Goal: Task Accomplishment & Management: Manage account settings

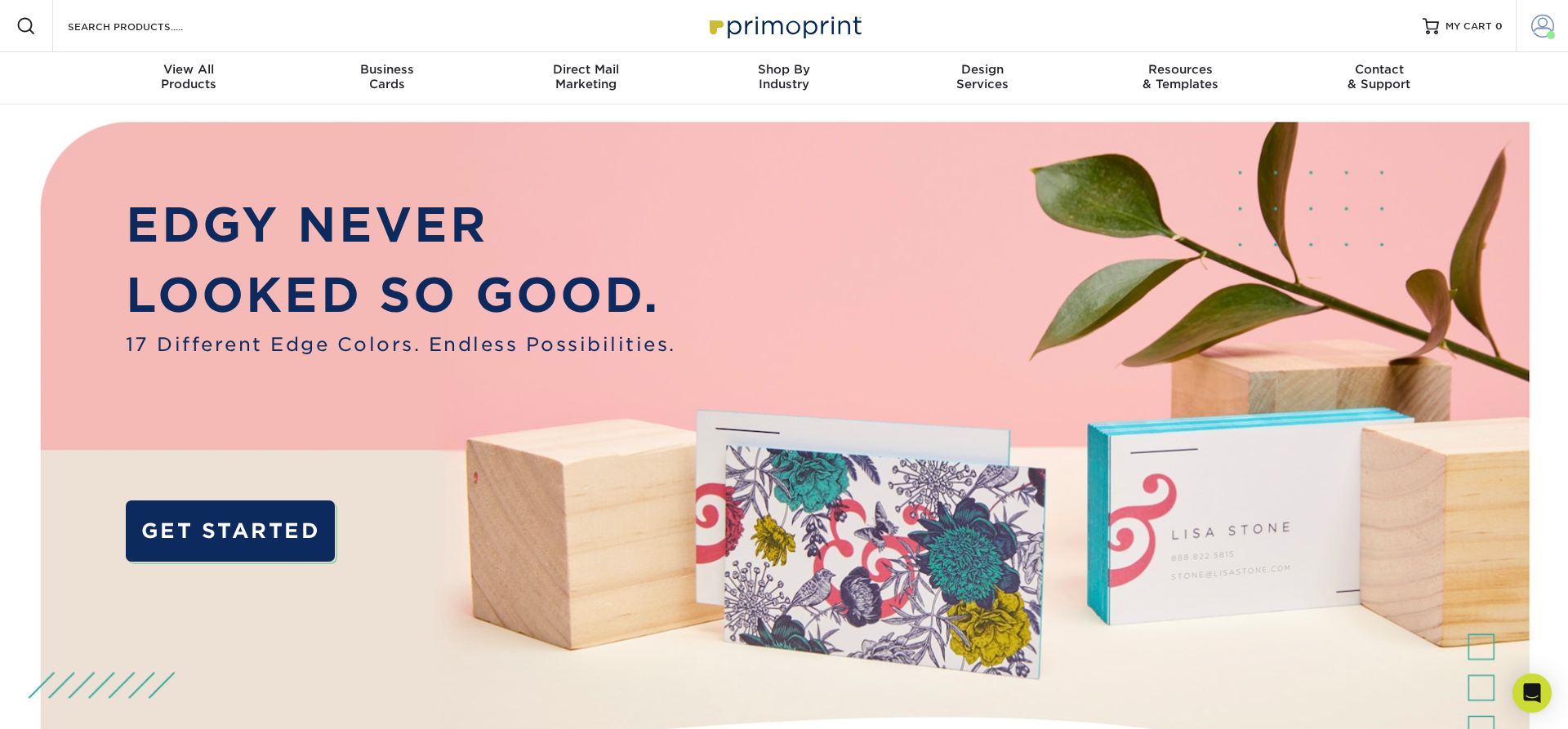
click at [1540, 35] on span at bounding box center [1542, 26] width 23 height 23
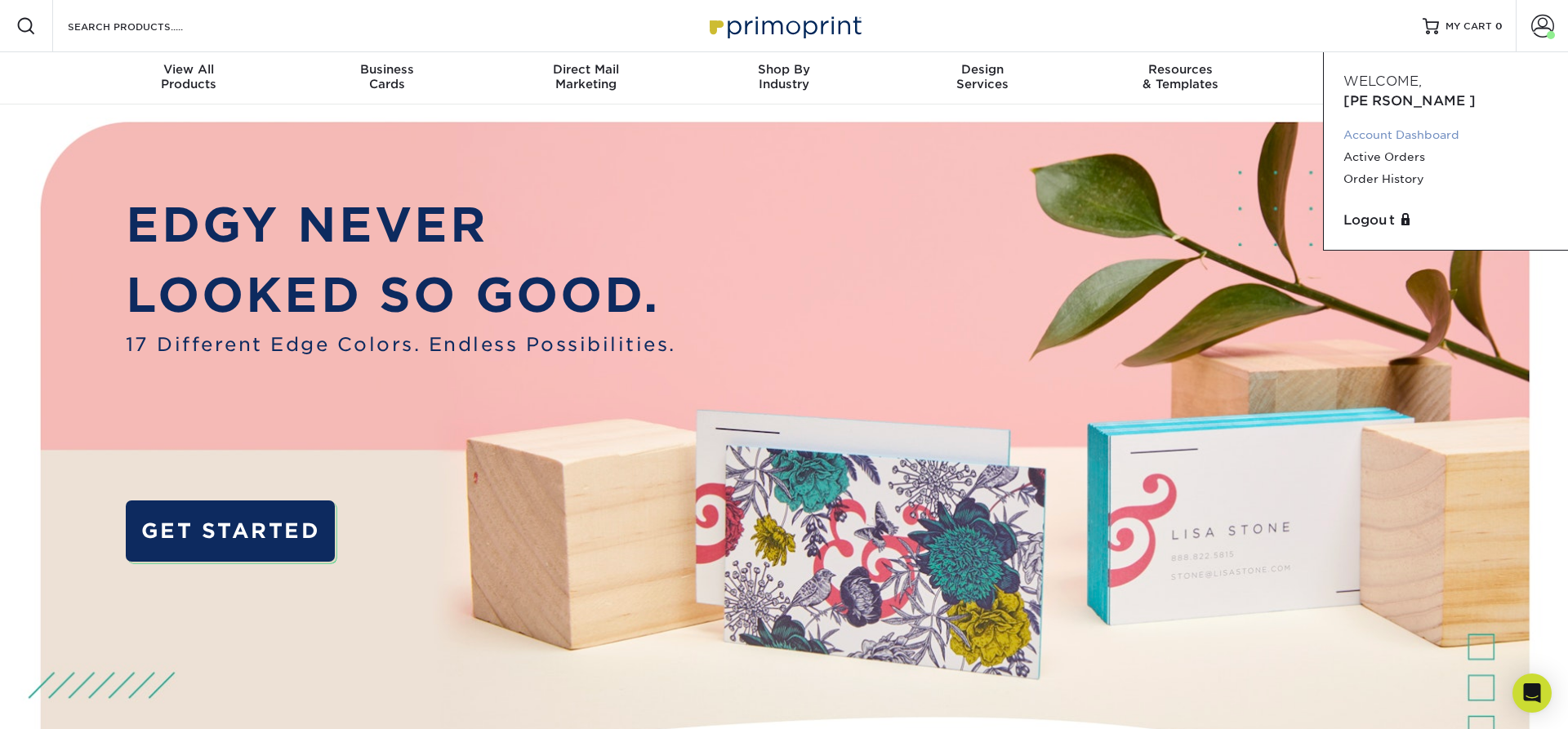
click at [1416, 124] on link "Account Dashboard" at bounding box center [1445, 134] width 205 height 22
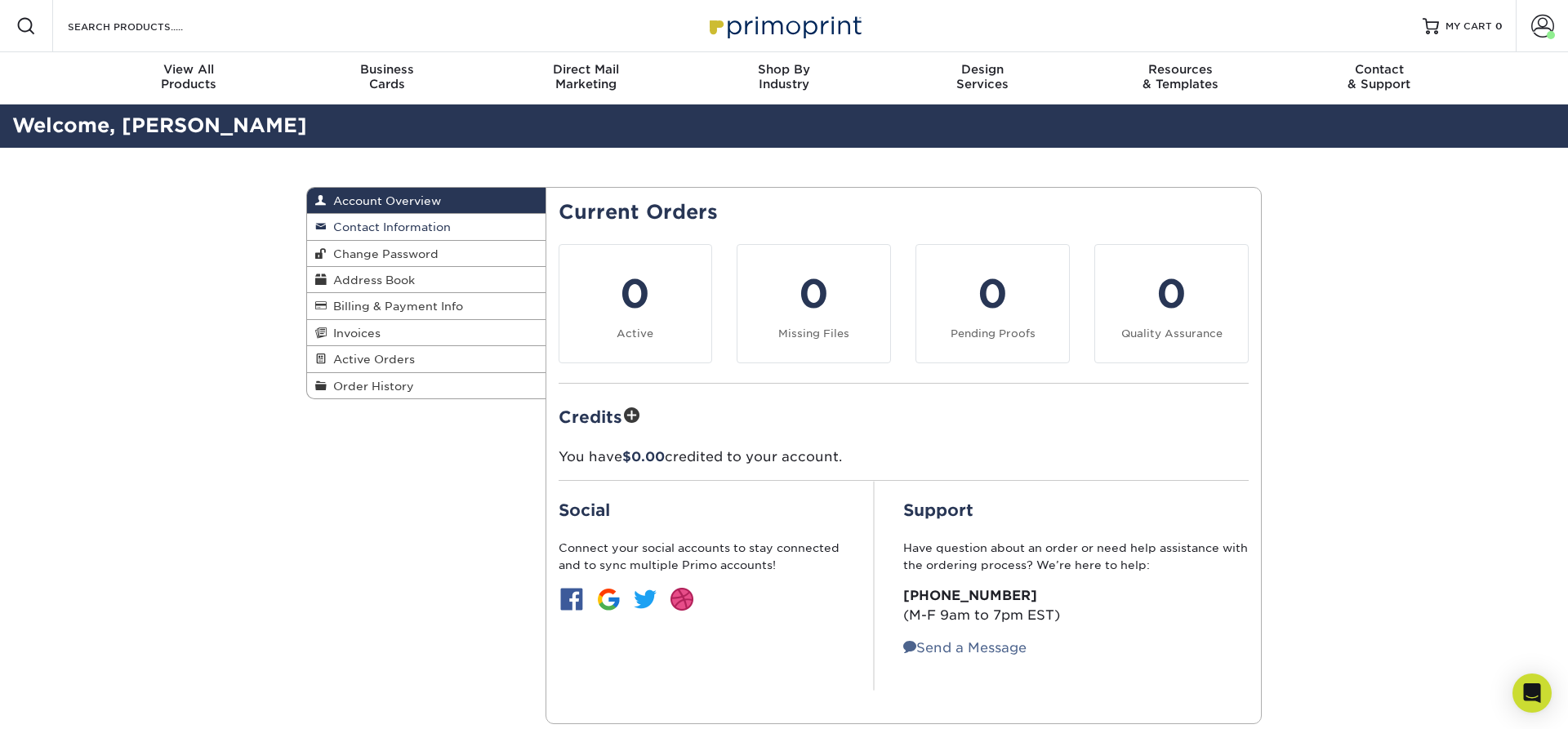
click at [431, 230] on span "Contact Information" at bounding box center [388, 227] width 124 height 13
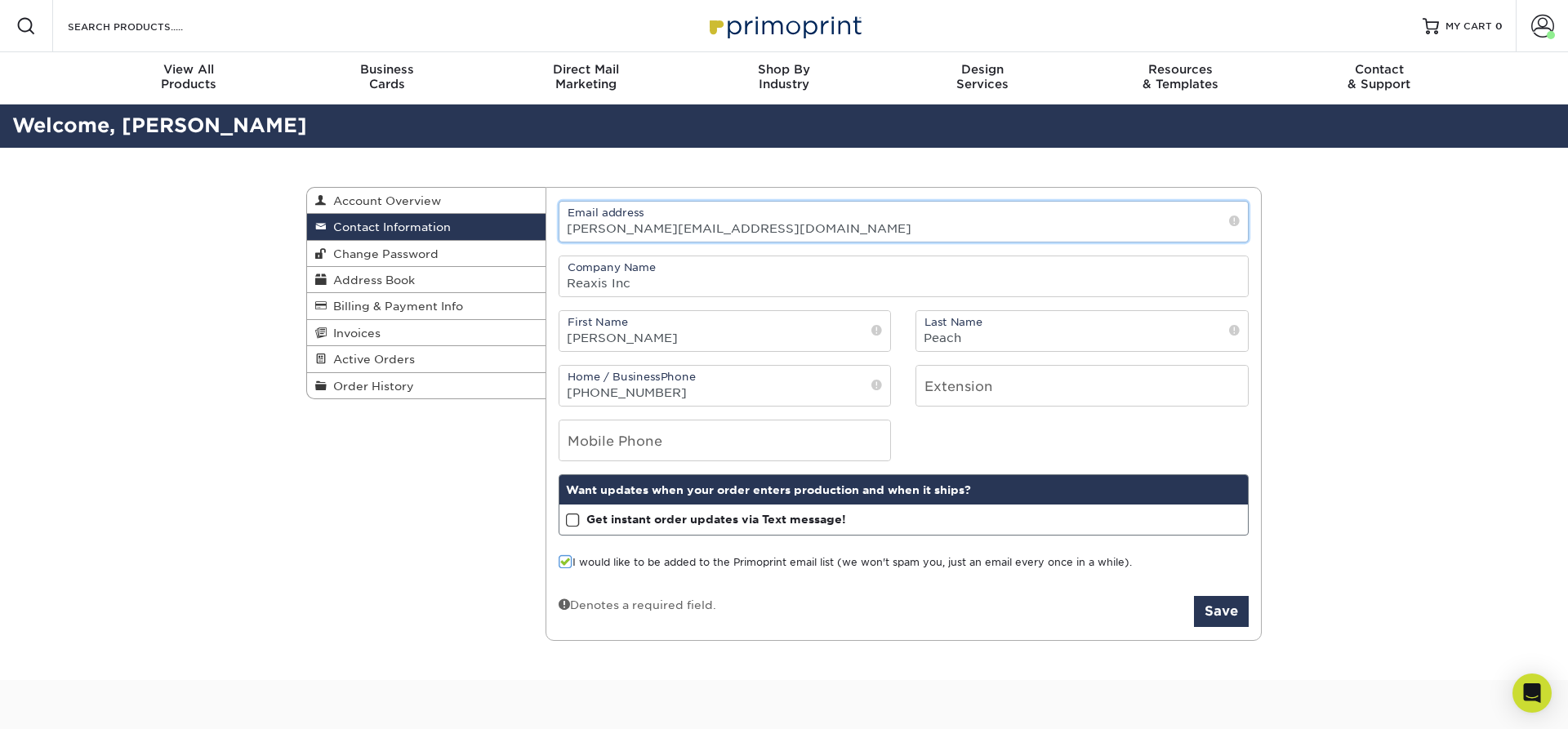
click at [839, 228] on input "tonya.peach@reaxis.com" at bounding box center [904, 222] width 689 height 40
type input "tonya.peach@tib-chemicals.com"
click at [811, 457] on input "tel" at bounding box center [725, 441] width 332 height 40
click at [1226, 621] on button "Save" at bounding box center [1221, 611] width 55 height 31
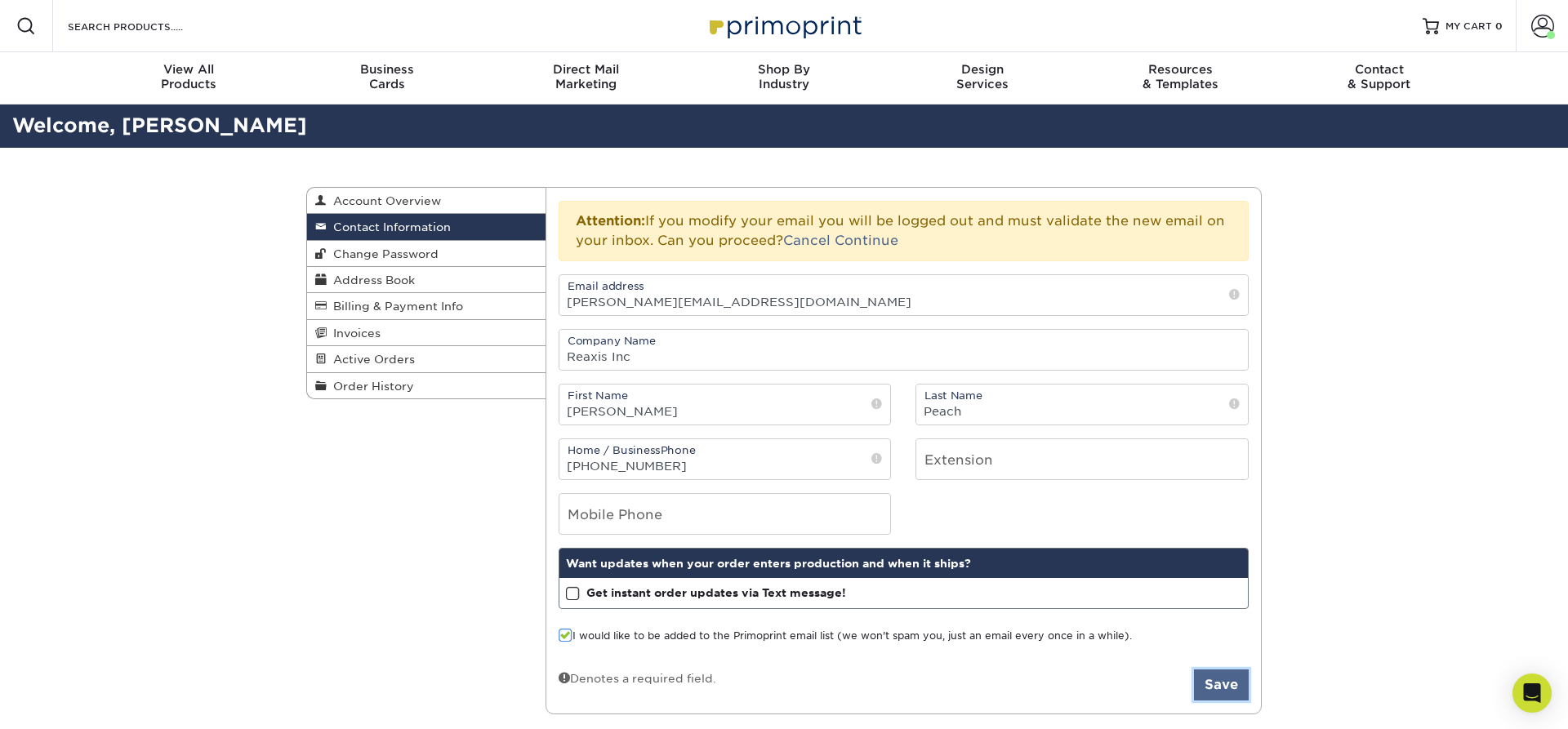
click at [1220, 694] on button "Save" at bounding box center [1221, 685] width 55 height 31
click at [896, 352] on input "Reaxis Inc" at bounding box center [904, 350] width 689 height 40
type input "R"
type input "TIB Chemicals Corporation"
type input "4125176016"
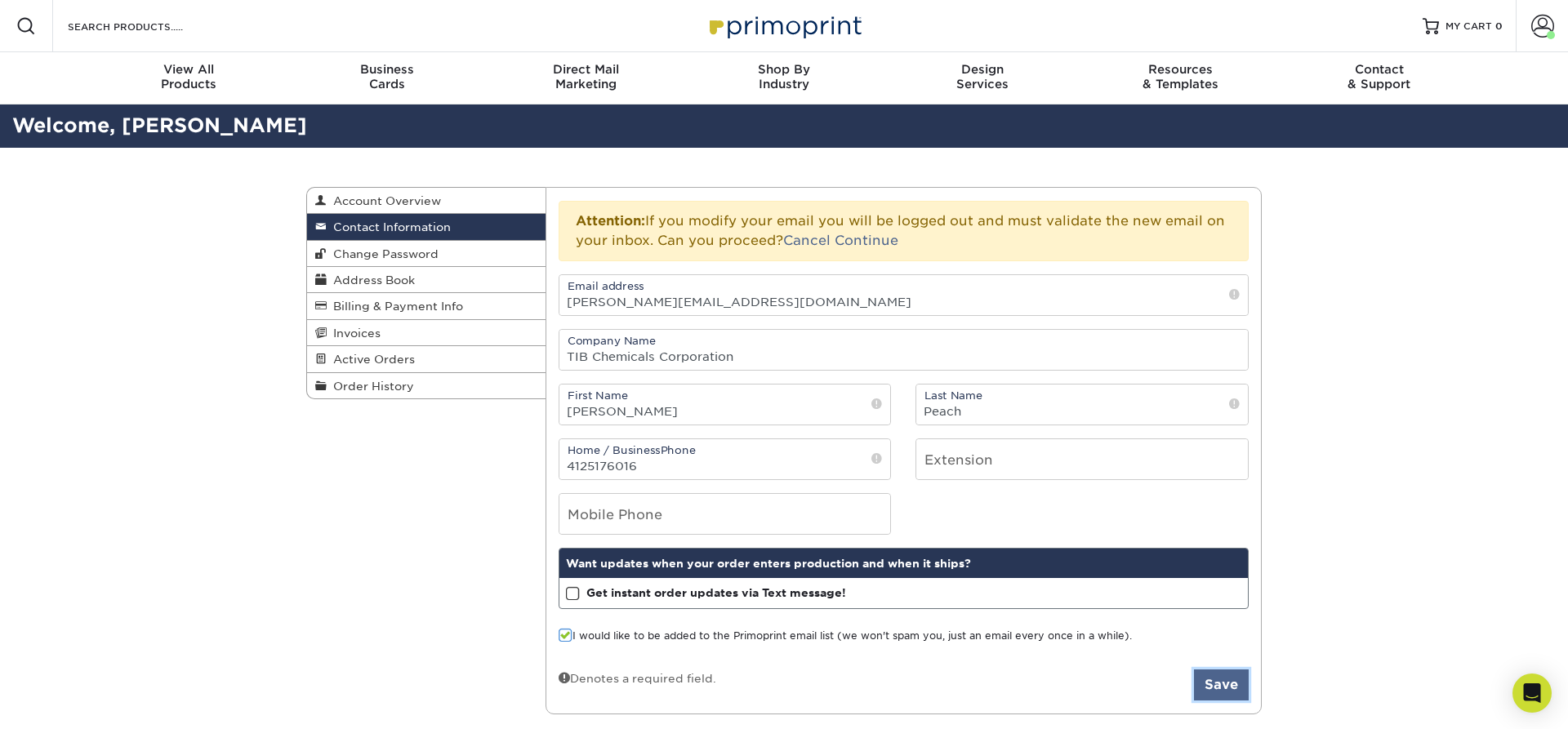
click at [1214, 694] on button "Save" at bounding box center [1221, 685] width 55 height 31
click at [869, 238] on link "Continue" at bounding box center [867, 241] width 64 height 16
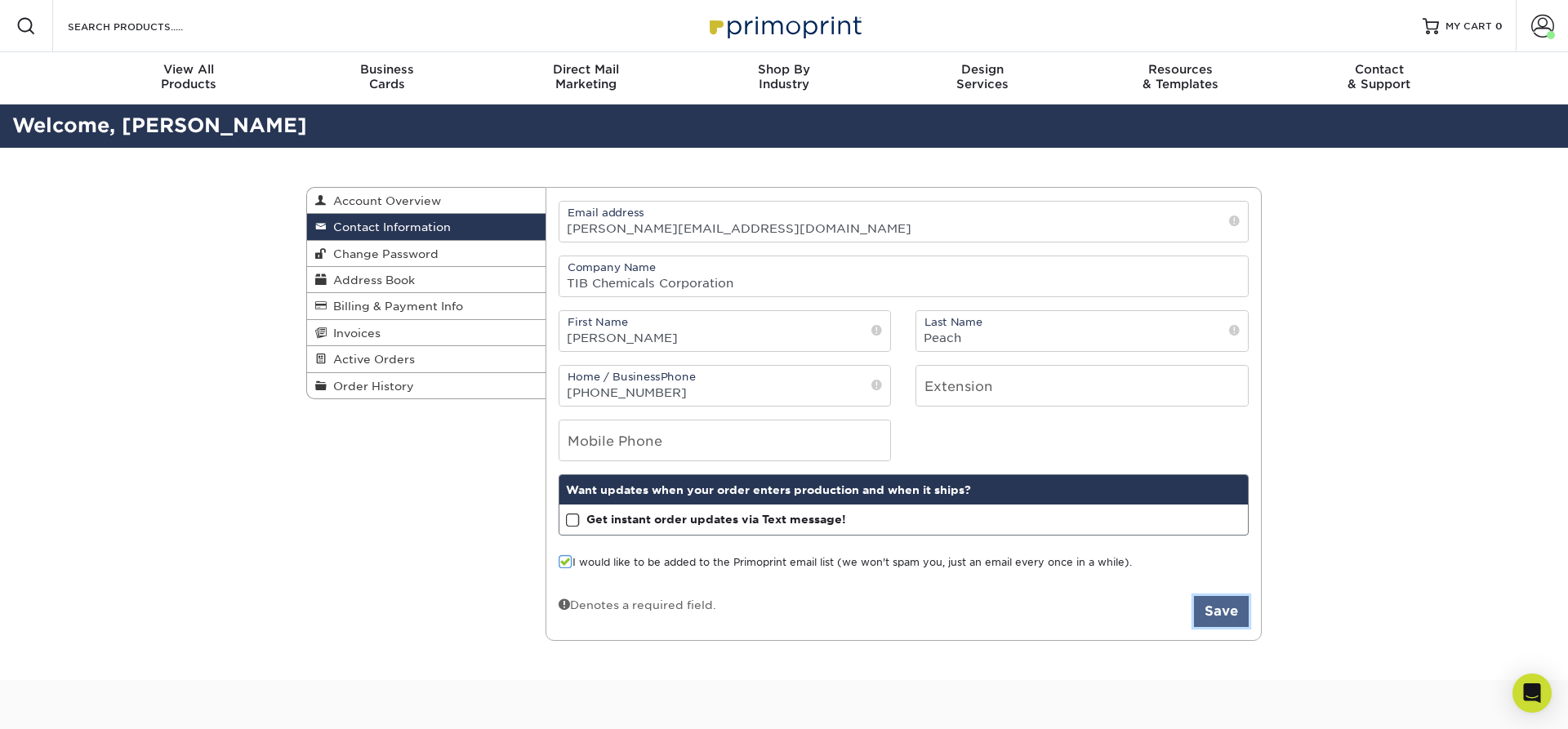
click at [1225, 625] on button "Save" at bounding box center [1221, 611] width 55 height 31
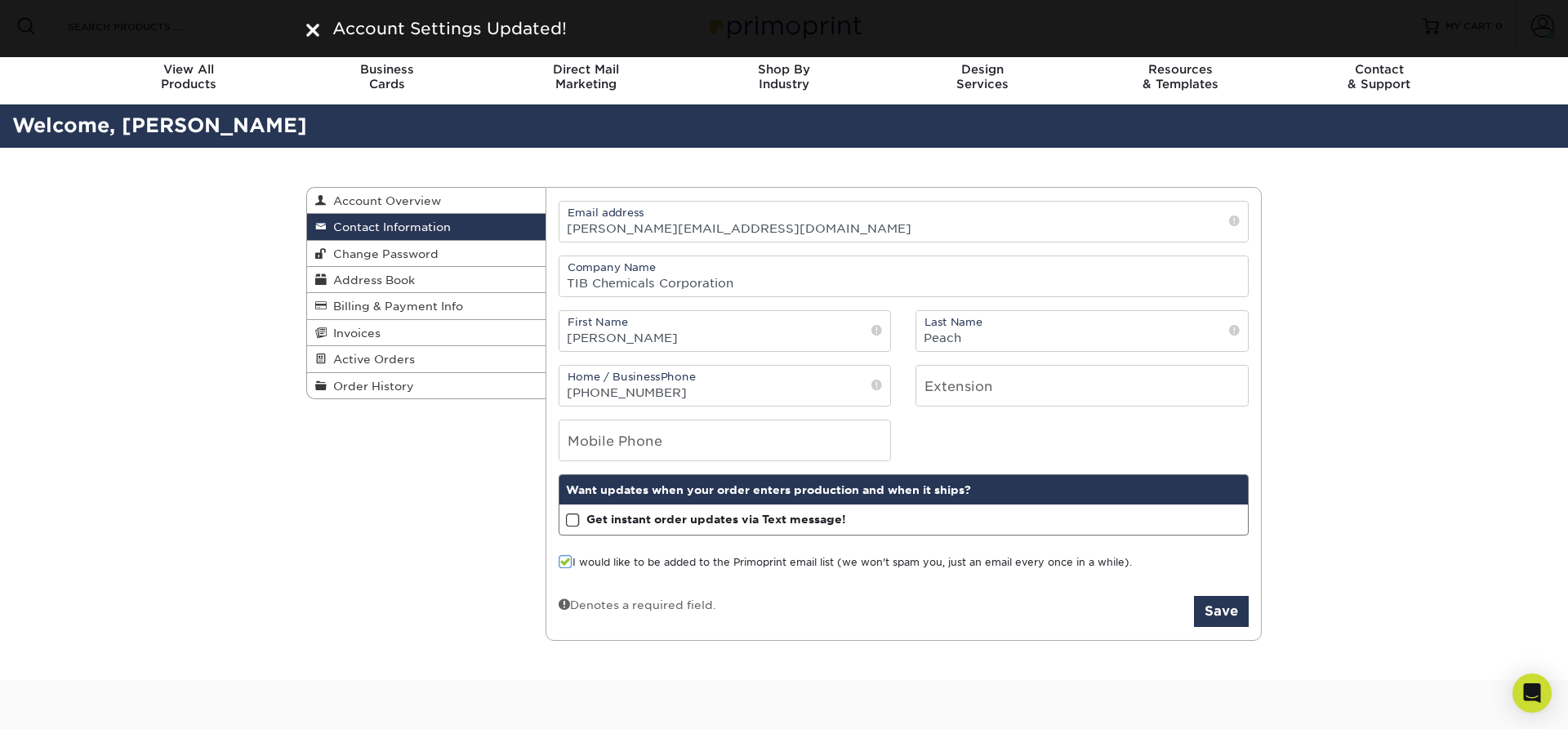
click at [1455, 261] on div "Contact Information Account Overview Contact Information Change Password Addres…" at bounding box center [784, 415] width 1568 height 533
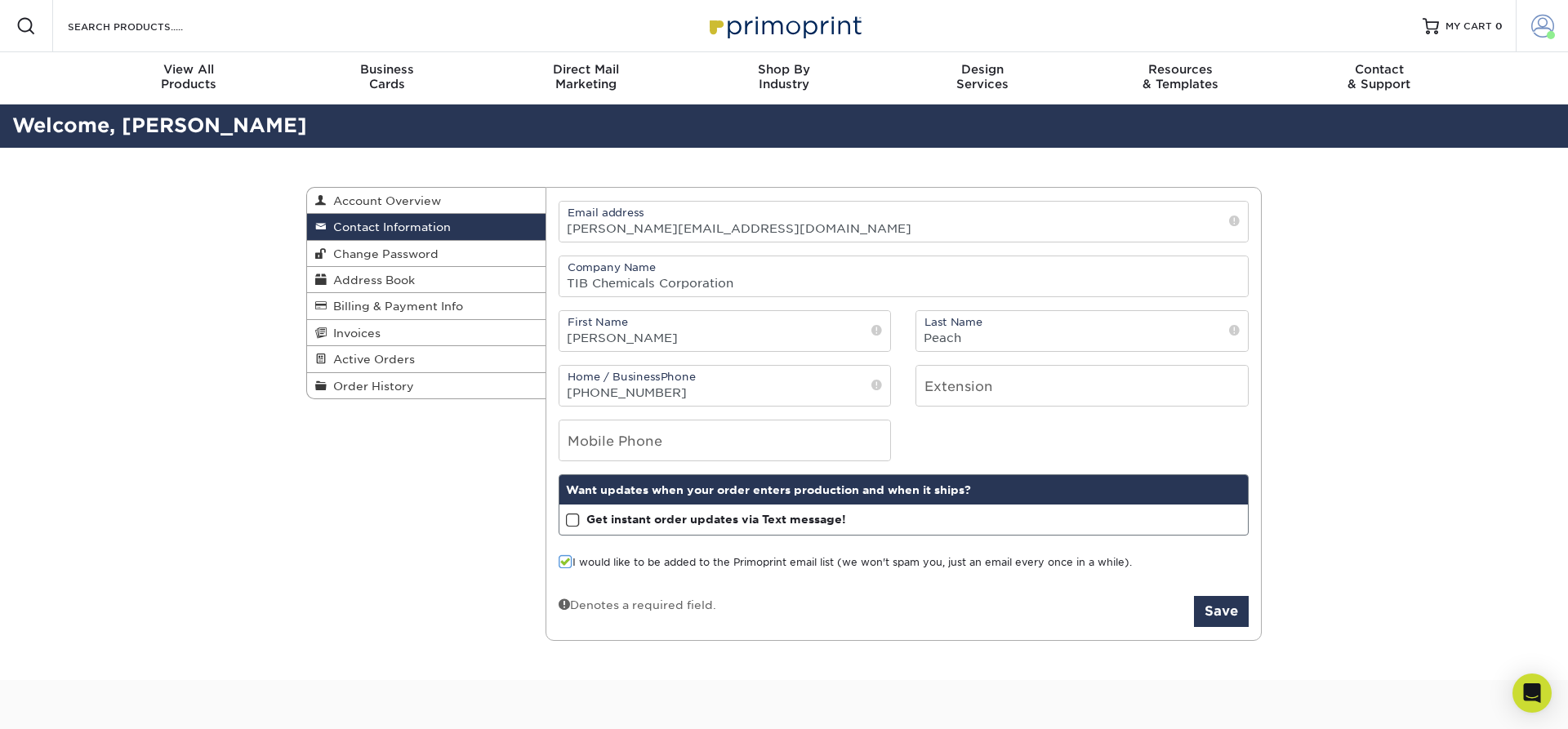
click at [1541, 26] on span at bounding box center [1542, 26] width 23 height 23
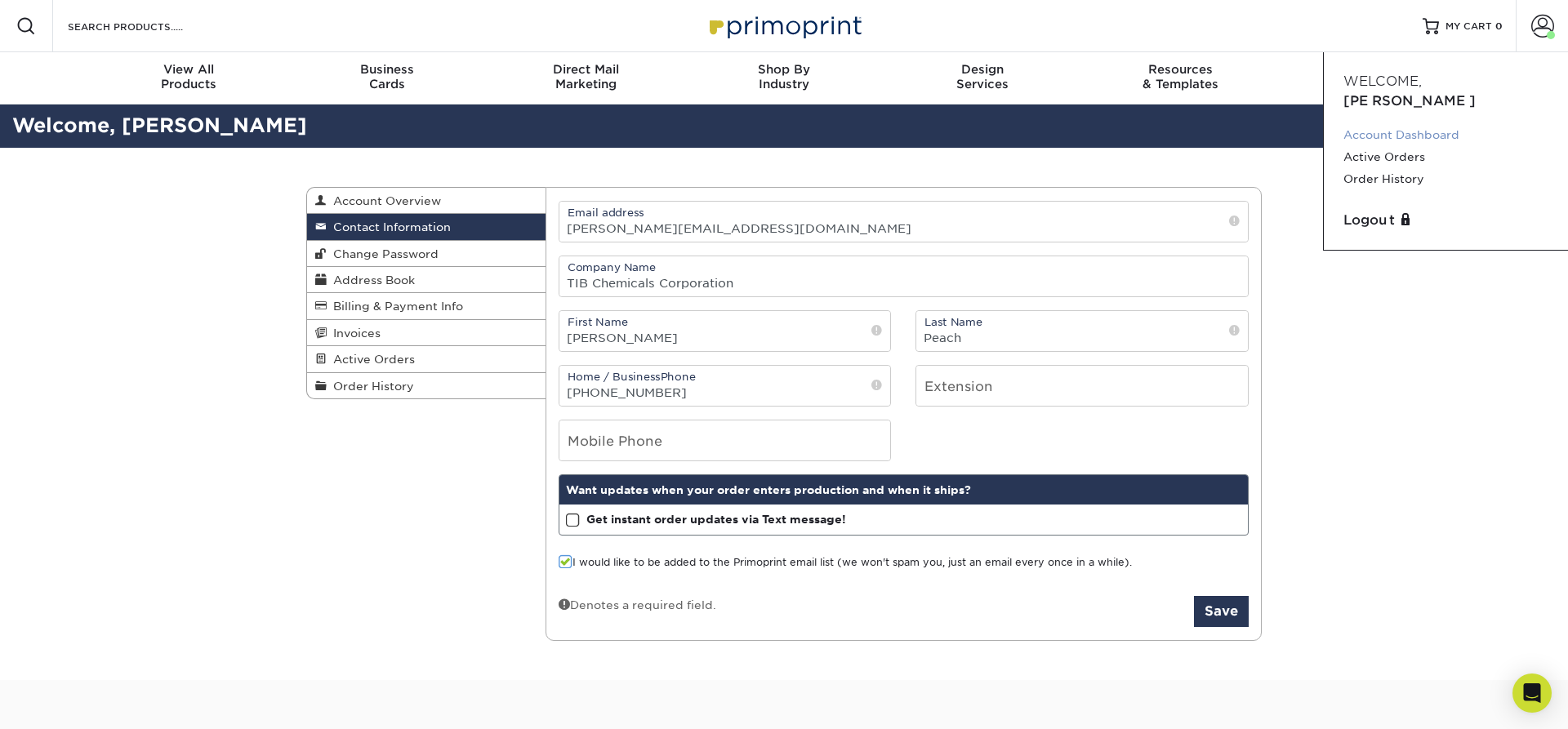
click at [1418, 124] on link "Account Dashboard" at bounding box center [1445, 134] width 205 height 22
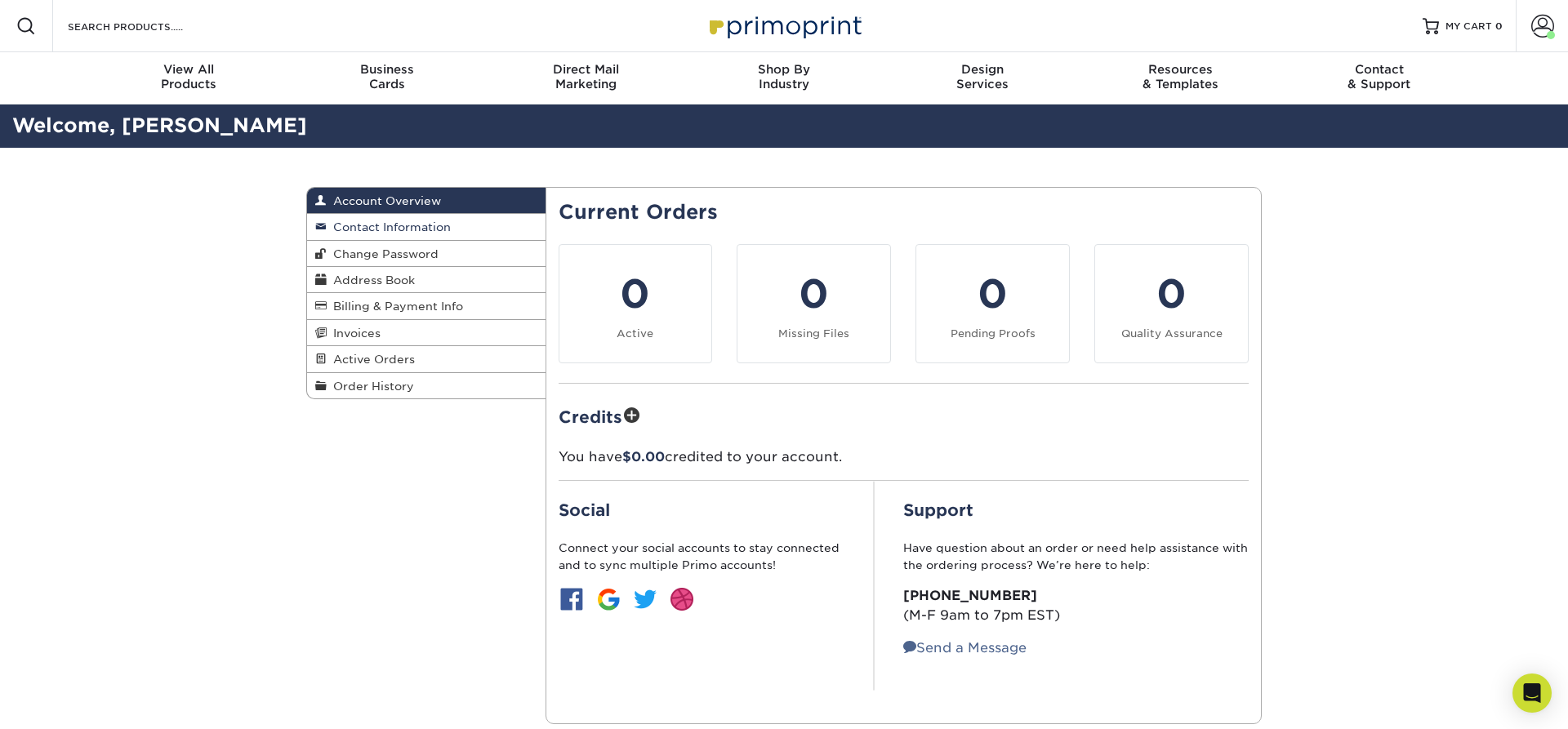
click at [416, 231] on span "Contact Information" at bounding box center [388, 227] width 124 height 13
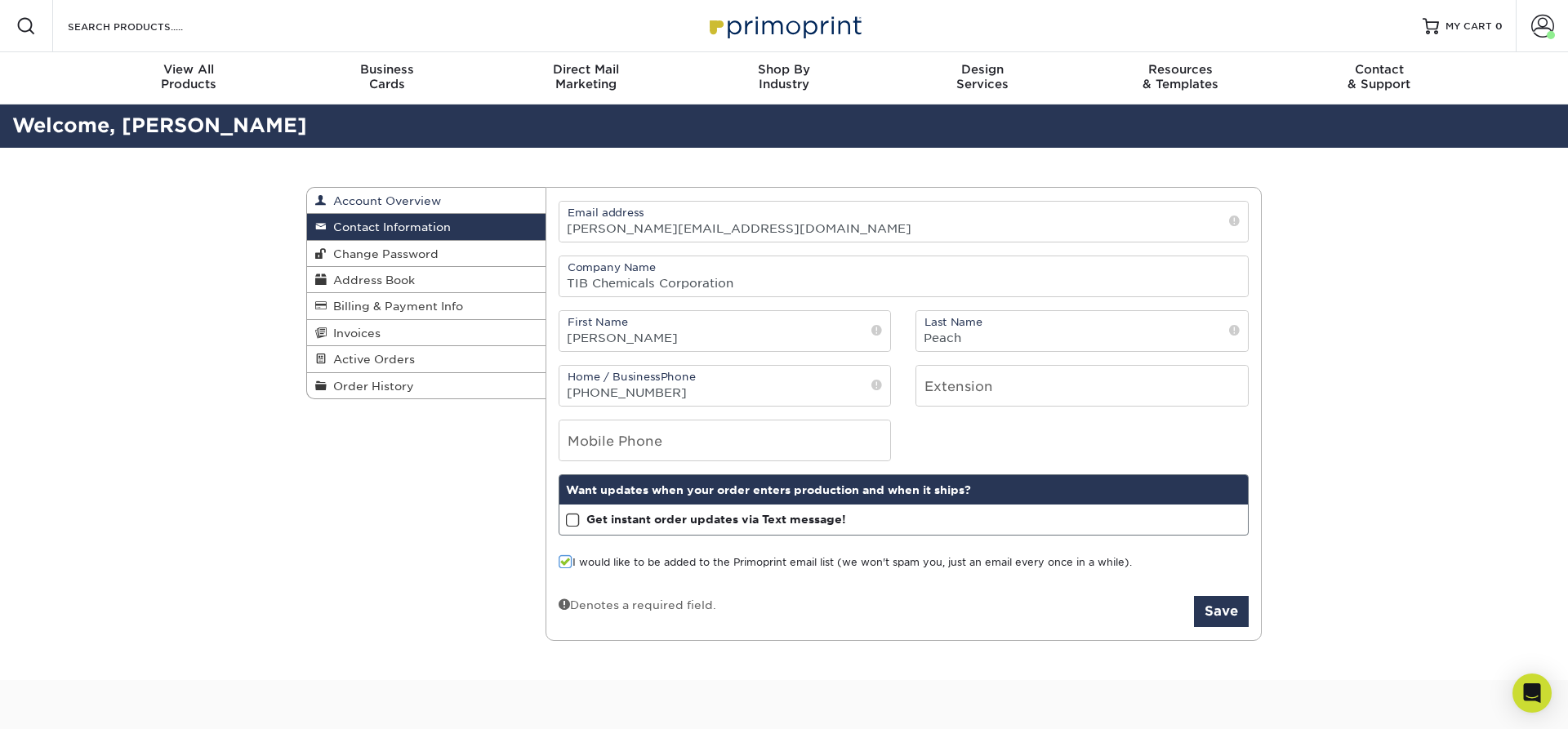
click at [423, 204] on span "Account Overview" at bounding box center [384, 200] width 114 height 13
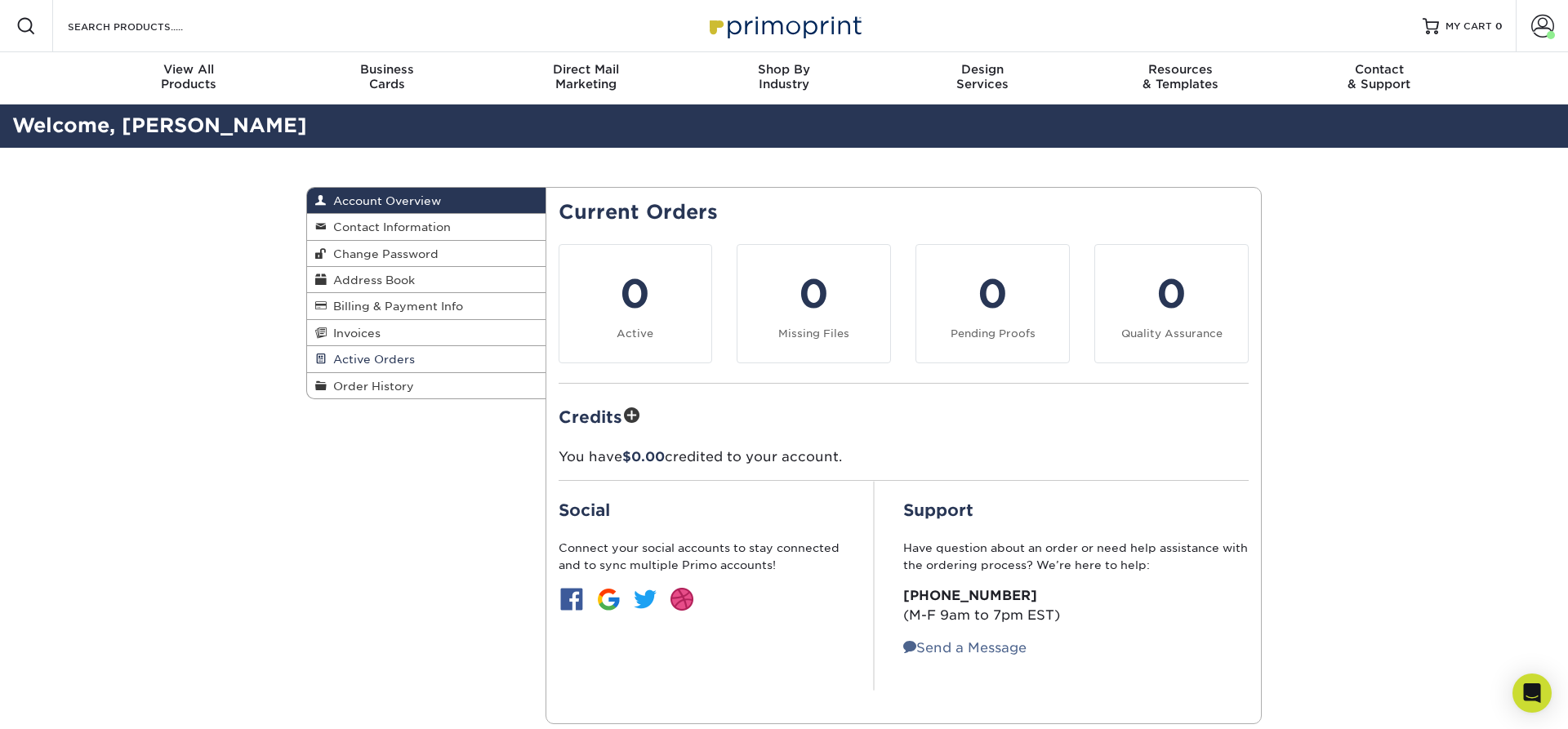
click at [388, 362] on span "Active Orders" at bounding box center [371, 358] width 88 height 13
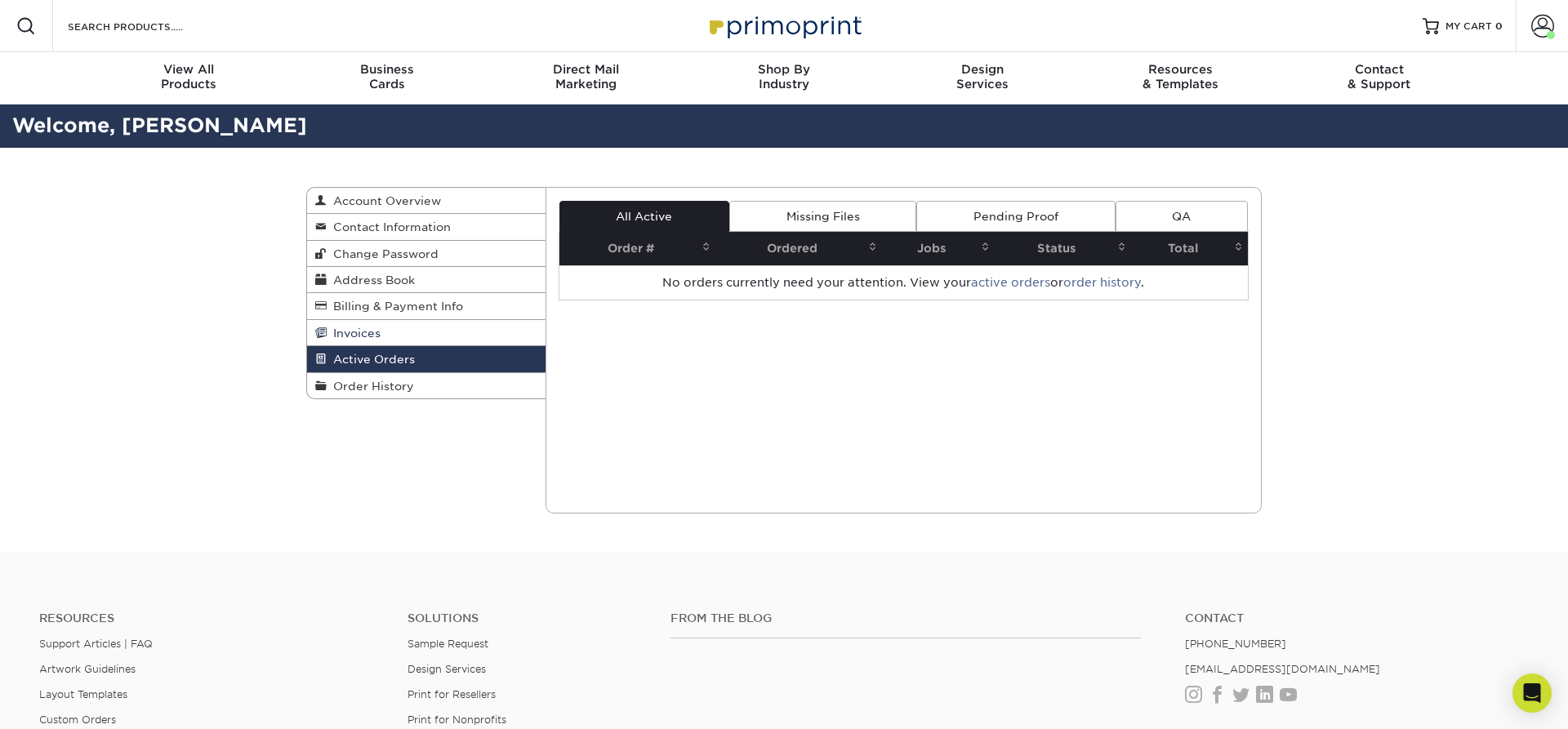
click at [369, 334] on span "Invoices" at bounding box center [353, 332] width 54 height 13
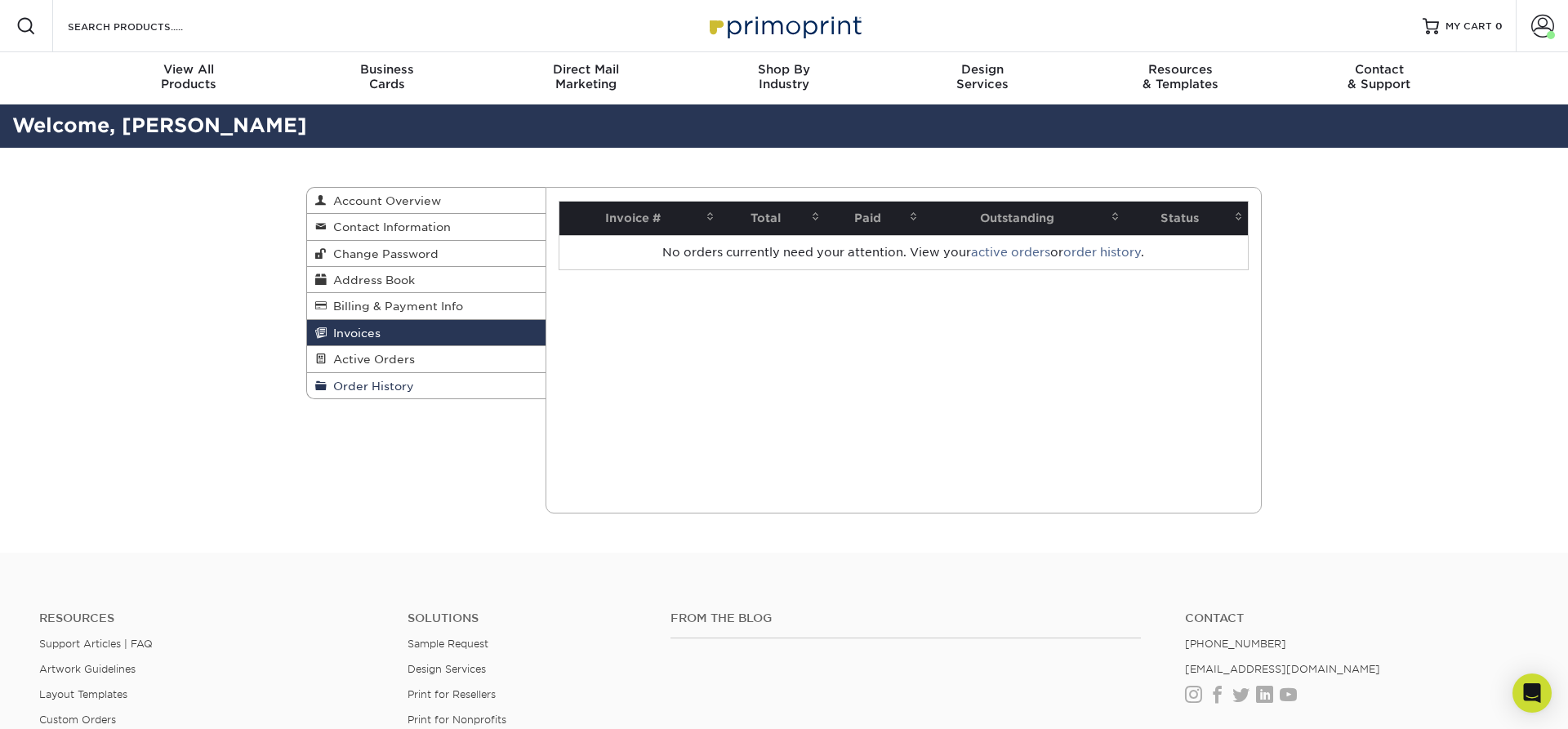
click at [385, 385] on span "Order History" at bounding box center [370, 386] width 87 height 13
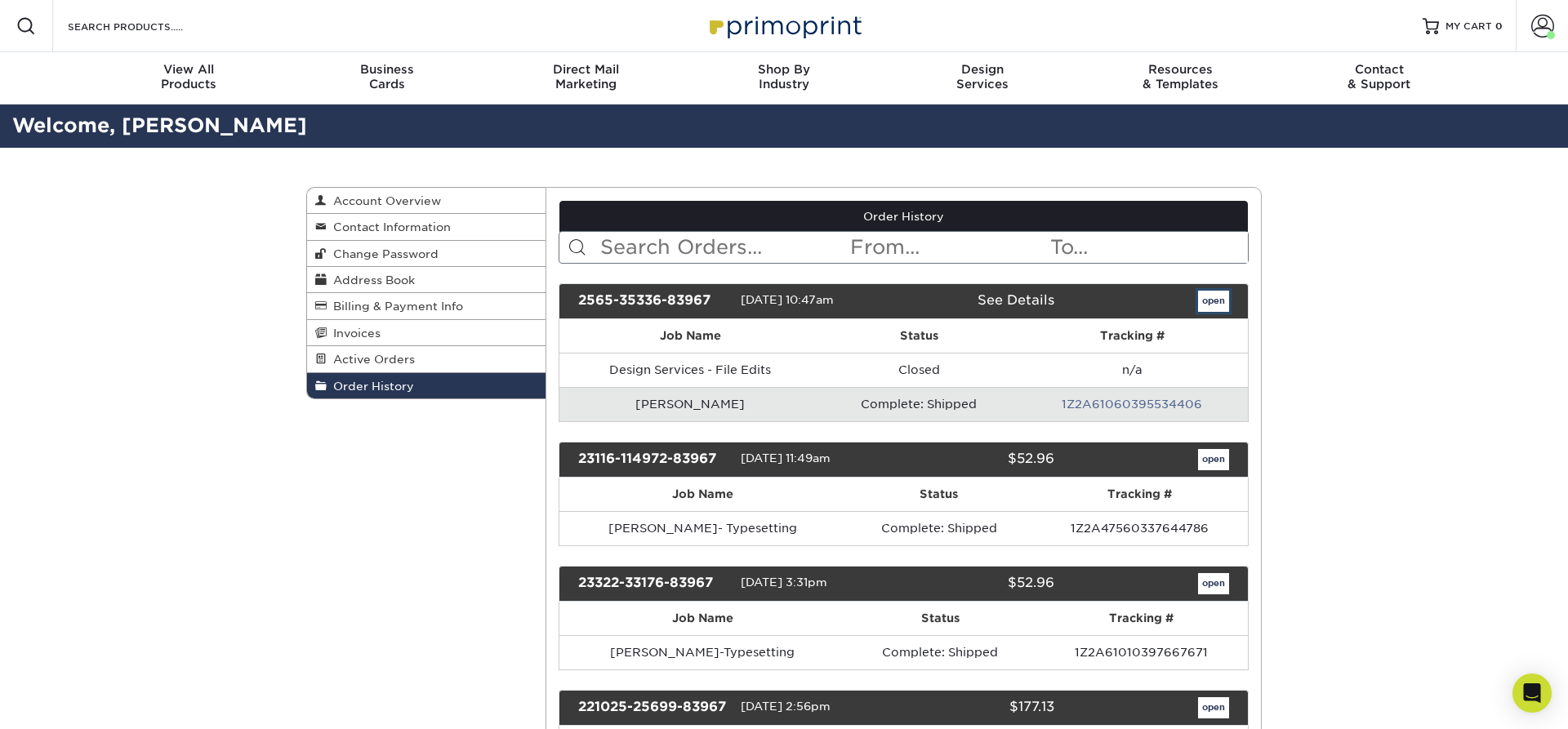
click at [1216, 299] on link "open" at bounding box center [1213, 301] width 31 height 22
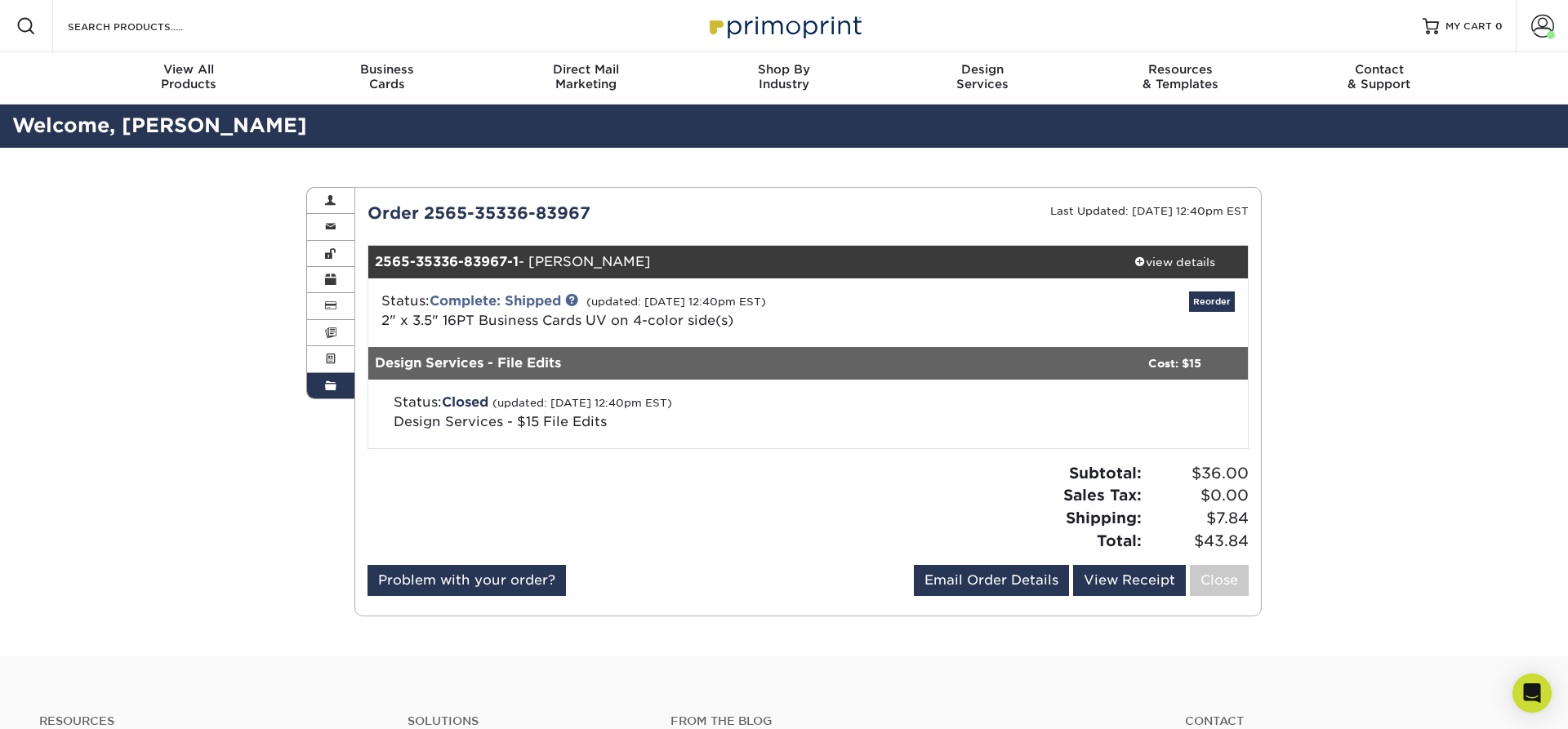
click at [1315, 287] on div "Order History Account Overview Contact Information Change Password Address Book…" at bounding box center [784, 402] width 1568 height 508
